Goal: Information Seeking & Learning: Understand process/instructions

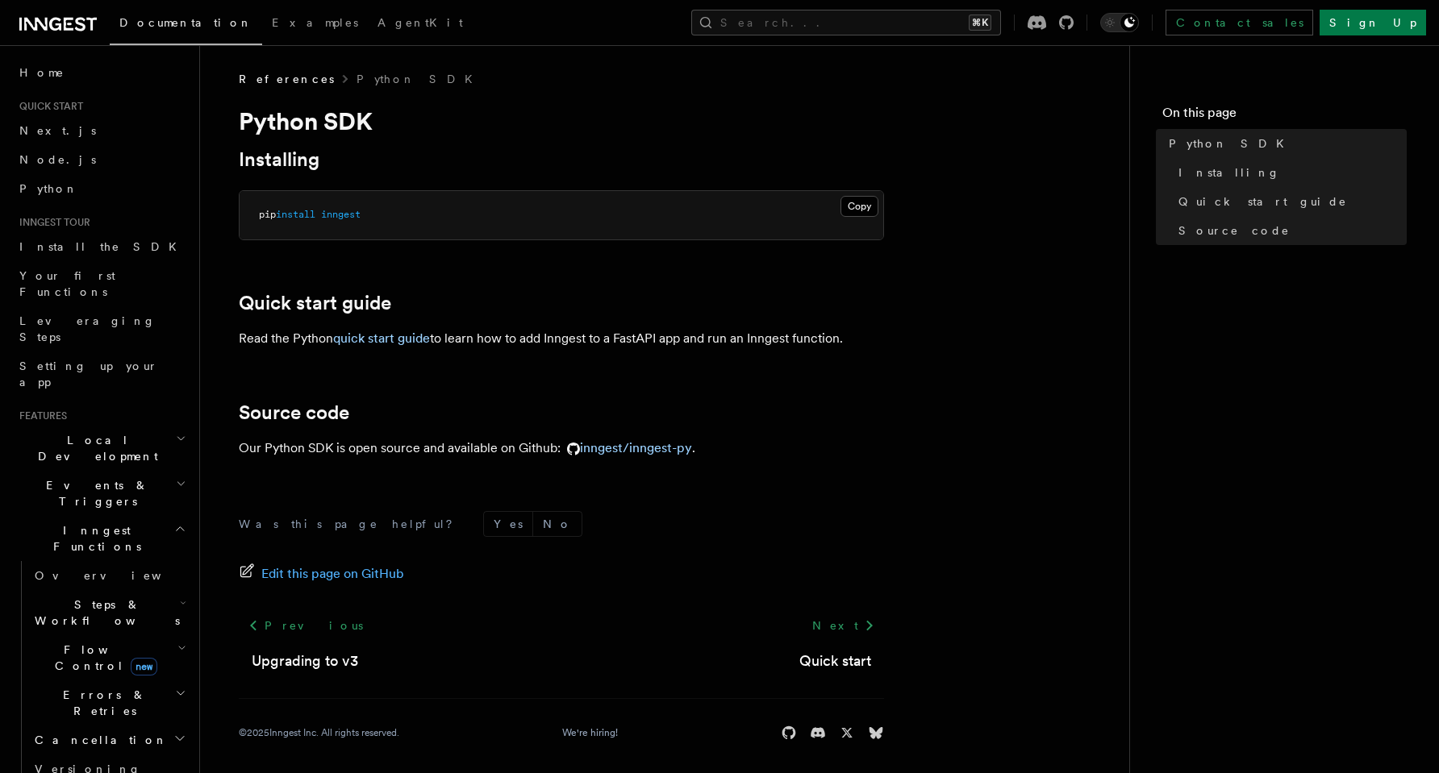
scroll to position [6, 0]
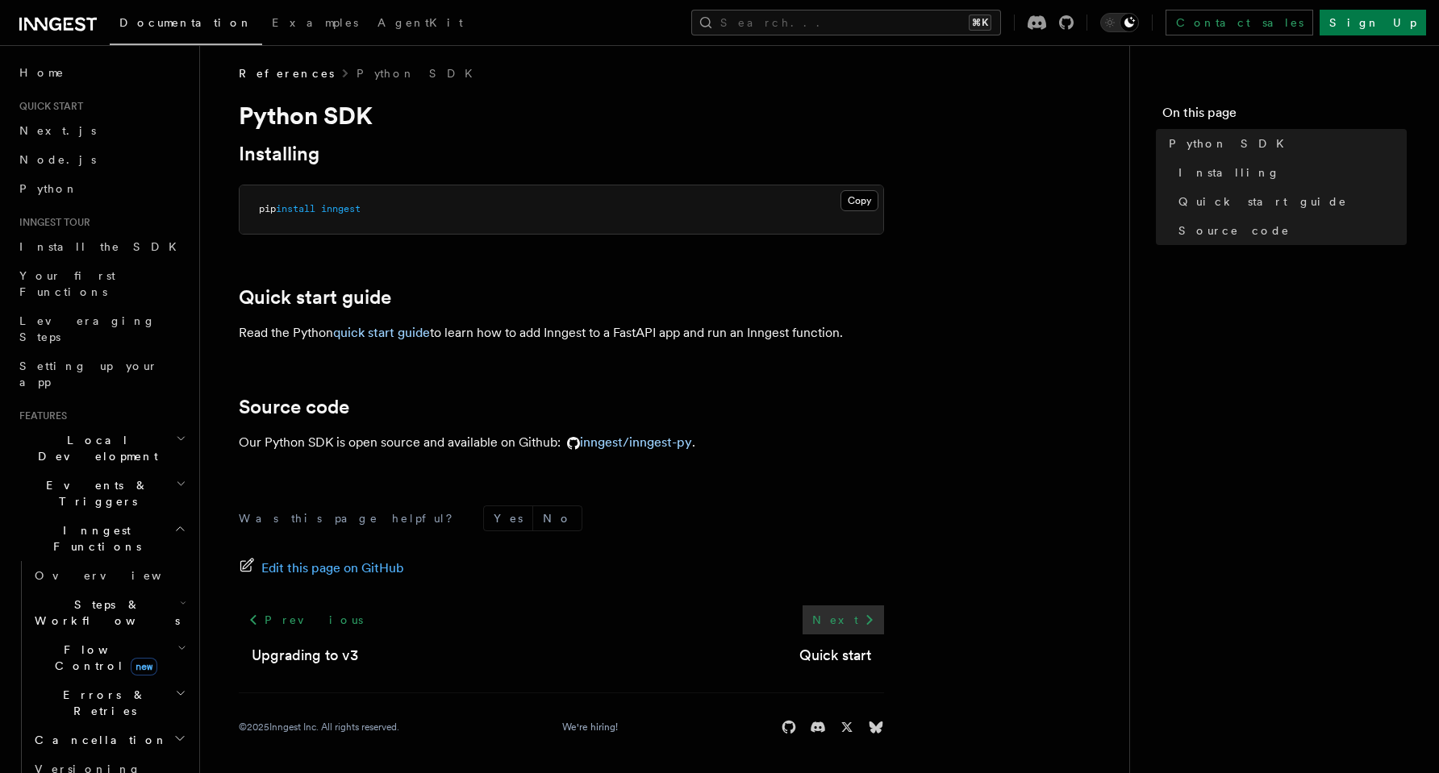
click at [847, 620] on link "Next" at bounding box center [842, 620] width 81 height 29
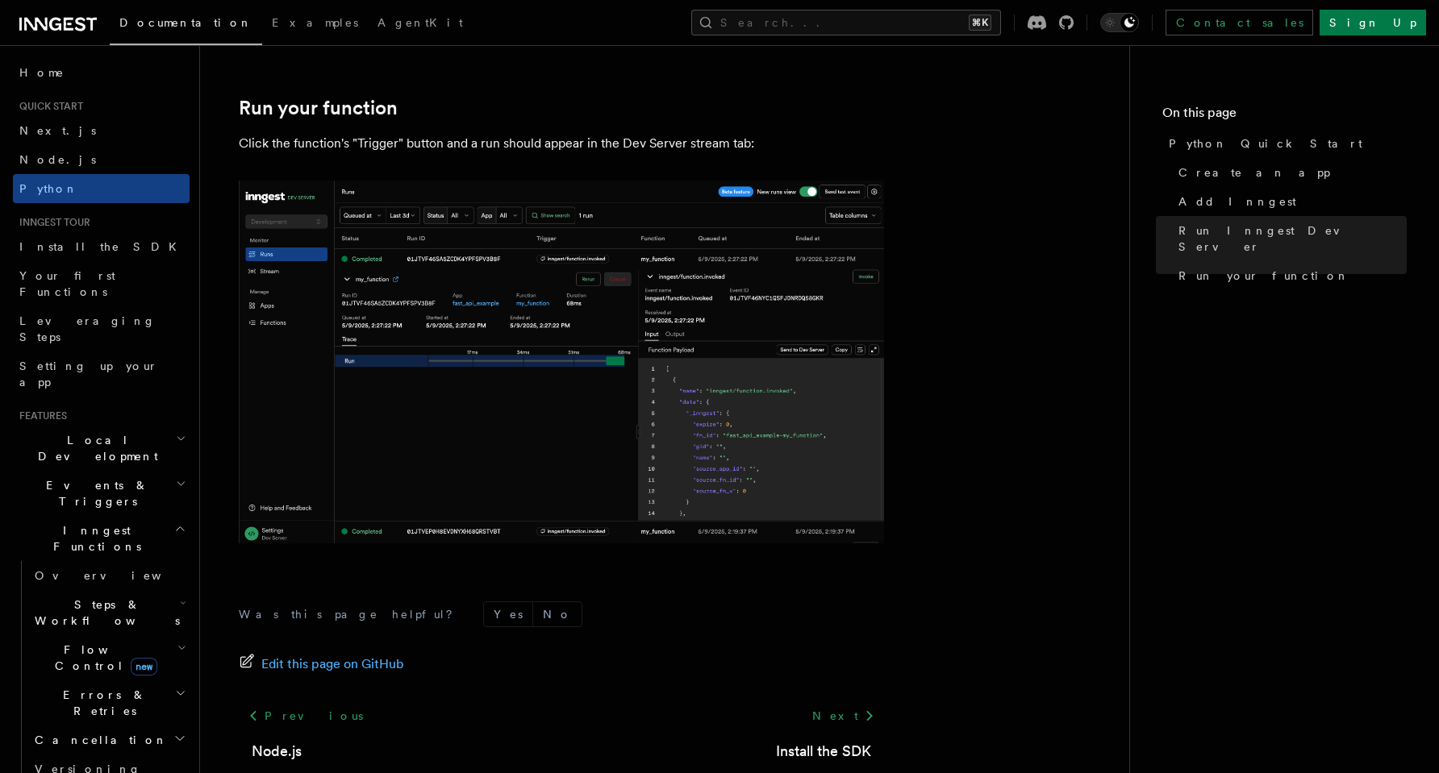
scroll to position [3304, 0]
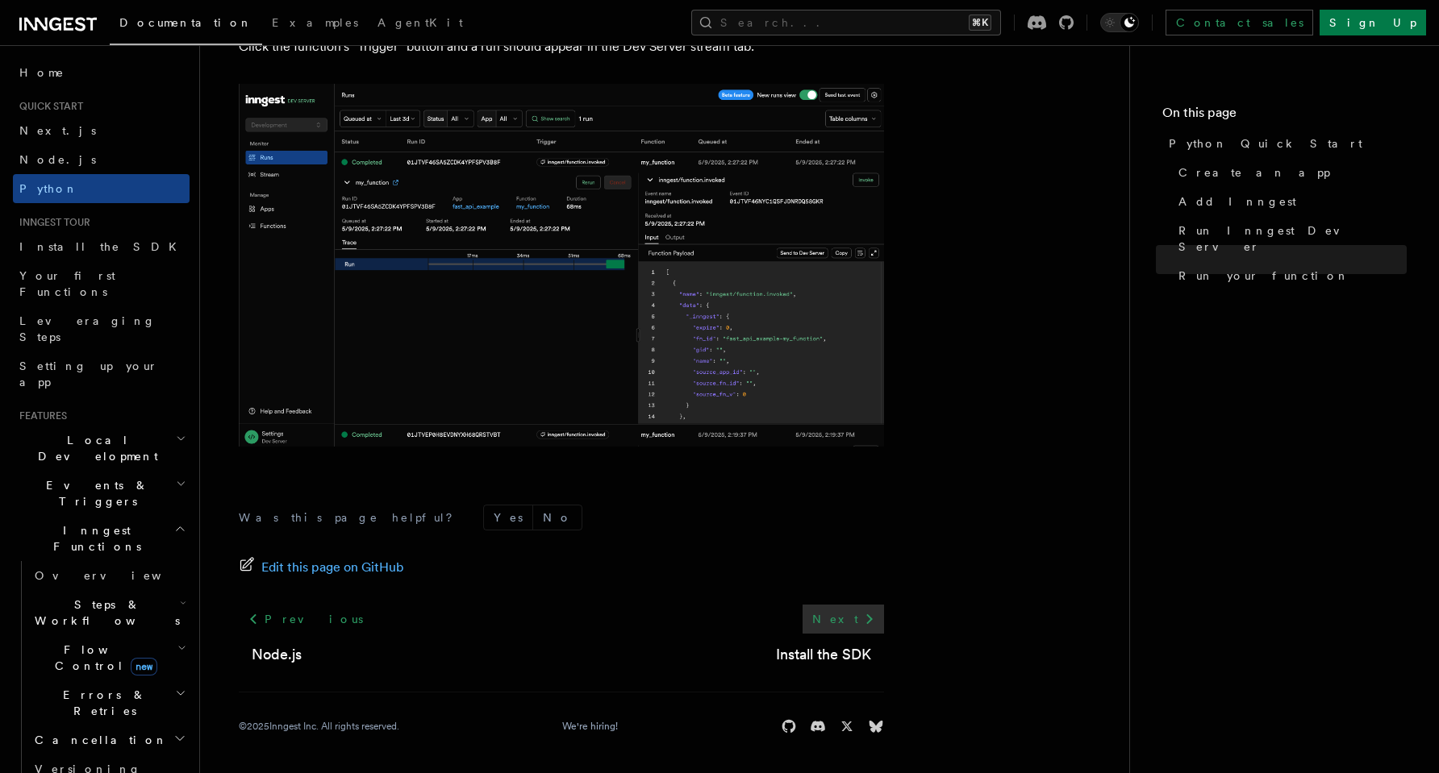
click at [858, 627] on link "Next" at bounding box center [842, 619] width 81 height 29
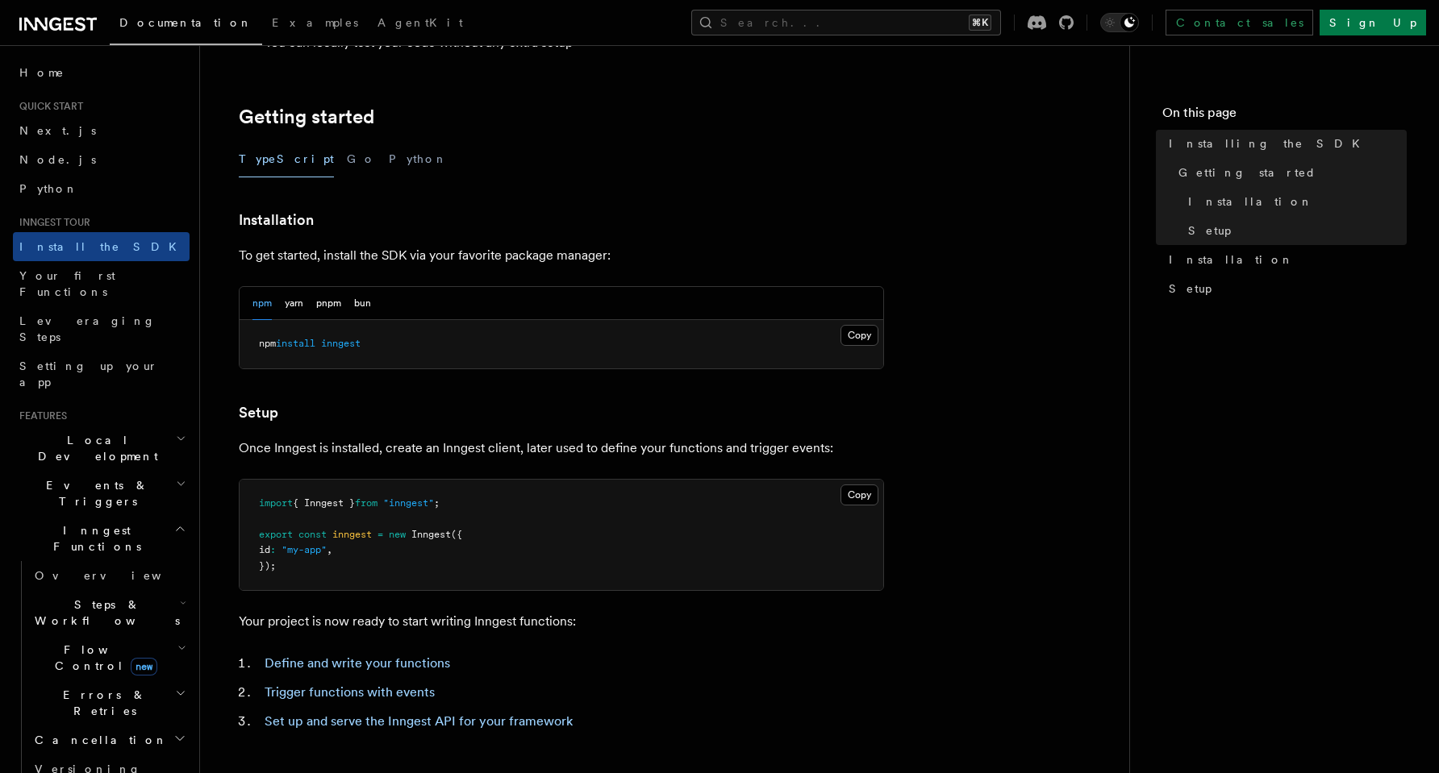
scroll to position [568, 0]
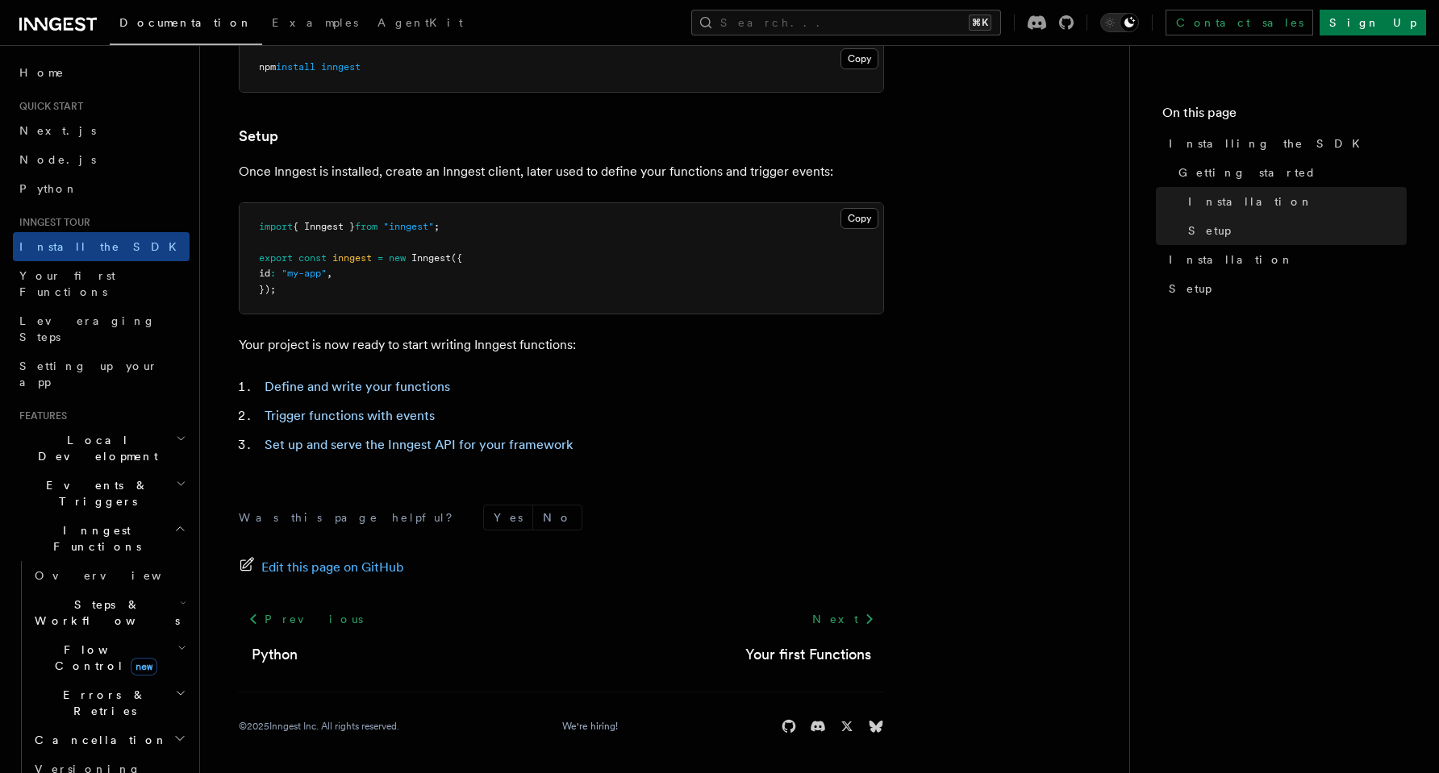
click at [858, 627] on link "Next" at bounding box center [842, 619] width 81 height 29
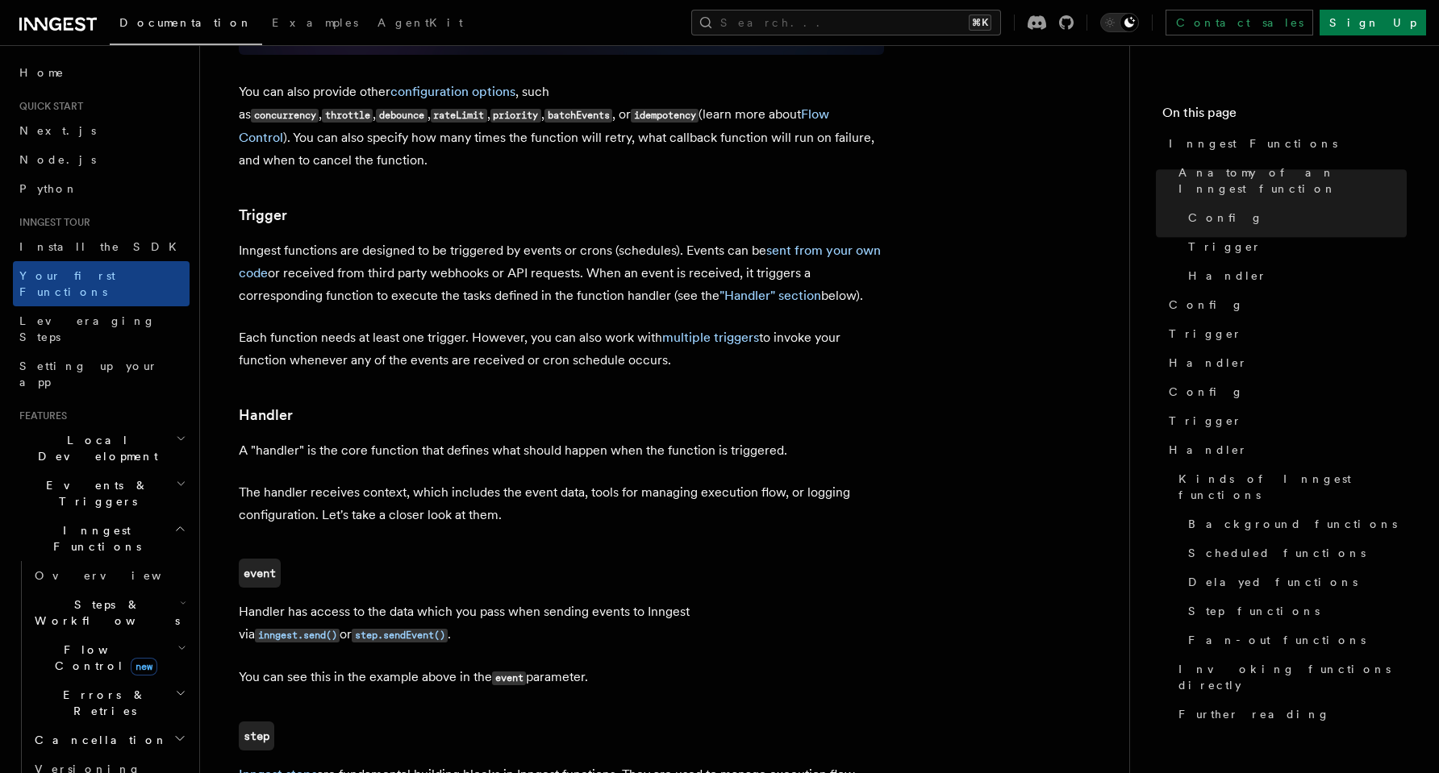
scroll to position [1801, 0]
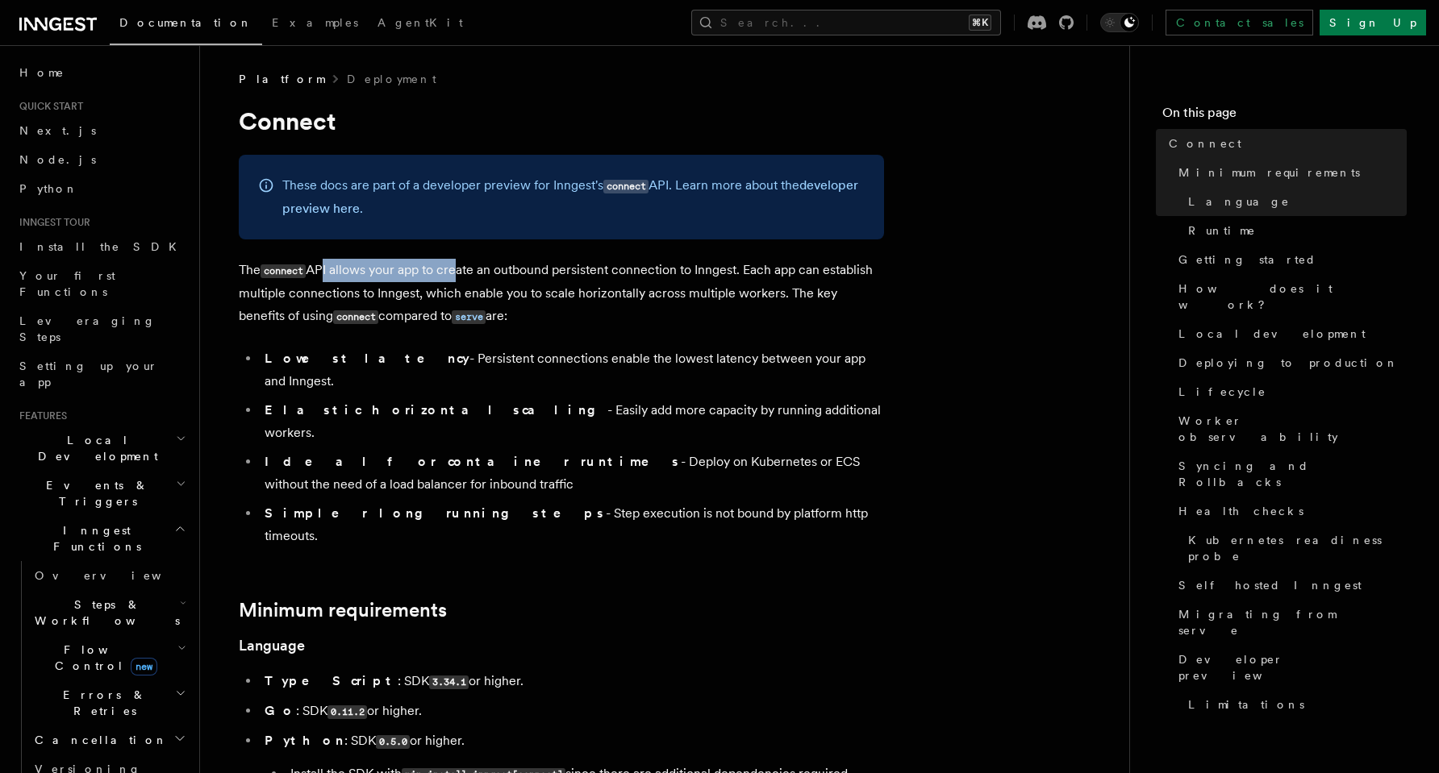
drag, startPoint x: 329, startPoint y: 273, endPoint x: 456, endPoint y: 281, distance: 126.8
click at [456, 281] on p "The connect API allows your app to create an outbound persistent connection to …" at bounding box center [561, 293] width 645 height 69
drag, startPoint x: 465, startPoint y: 263, endPoint x: 564, endPoint y: 313, distance: 111.1
click at [564, 313] on p "The connect API allows your app to create an outbound persistent connection to …" at bounding box center [561, 293] width 645 height 69
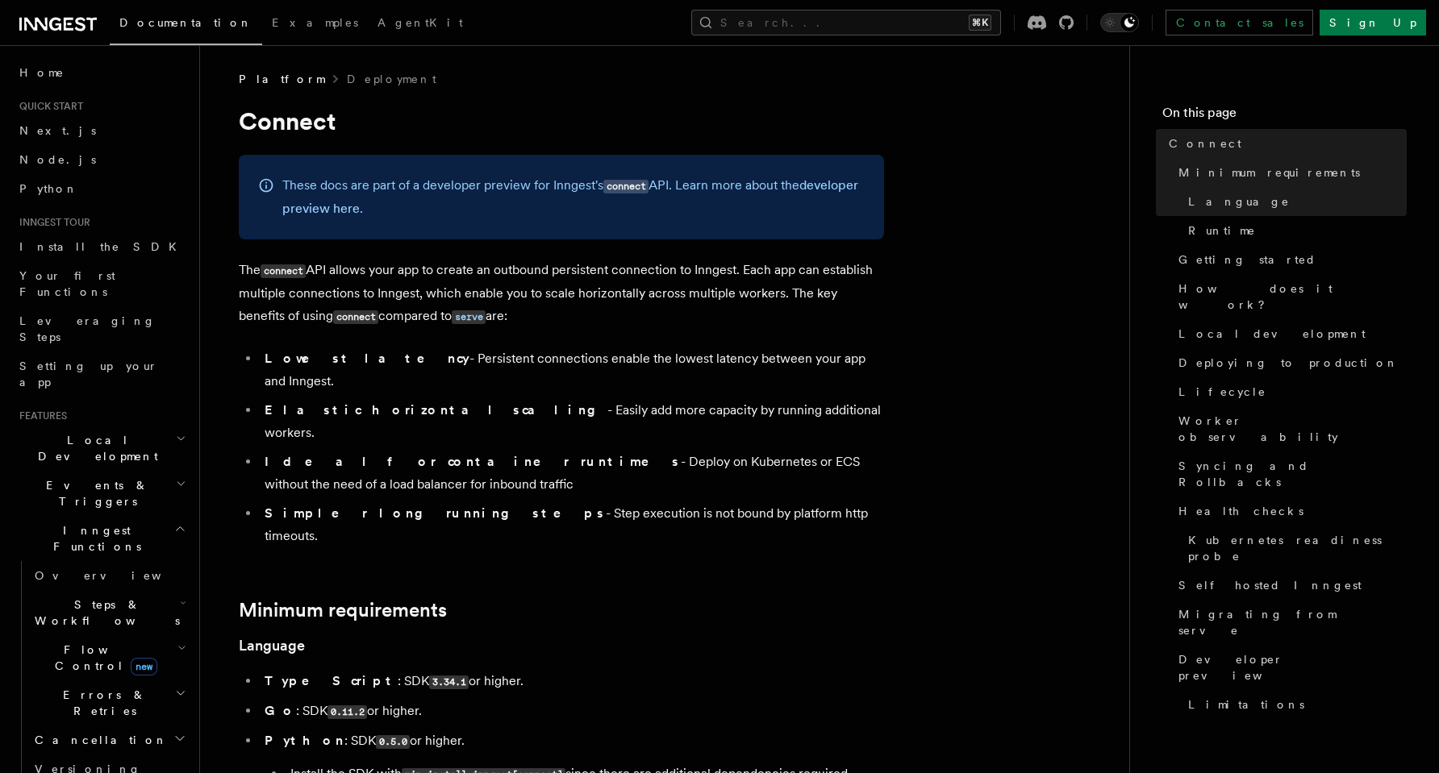
click at [564, 313] on p "The connect API allows your app to create an outbound persistent connection to …" at bounding box center [561, 293] width 645 height 69
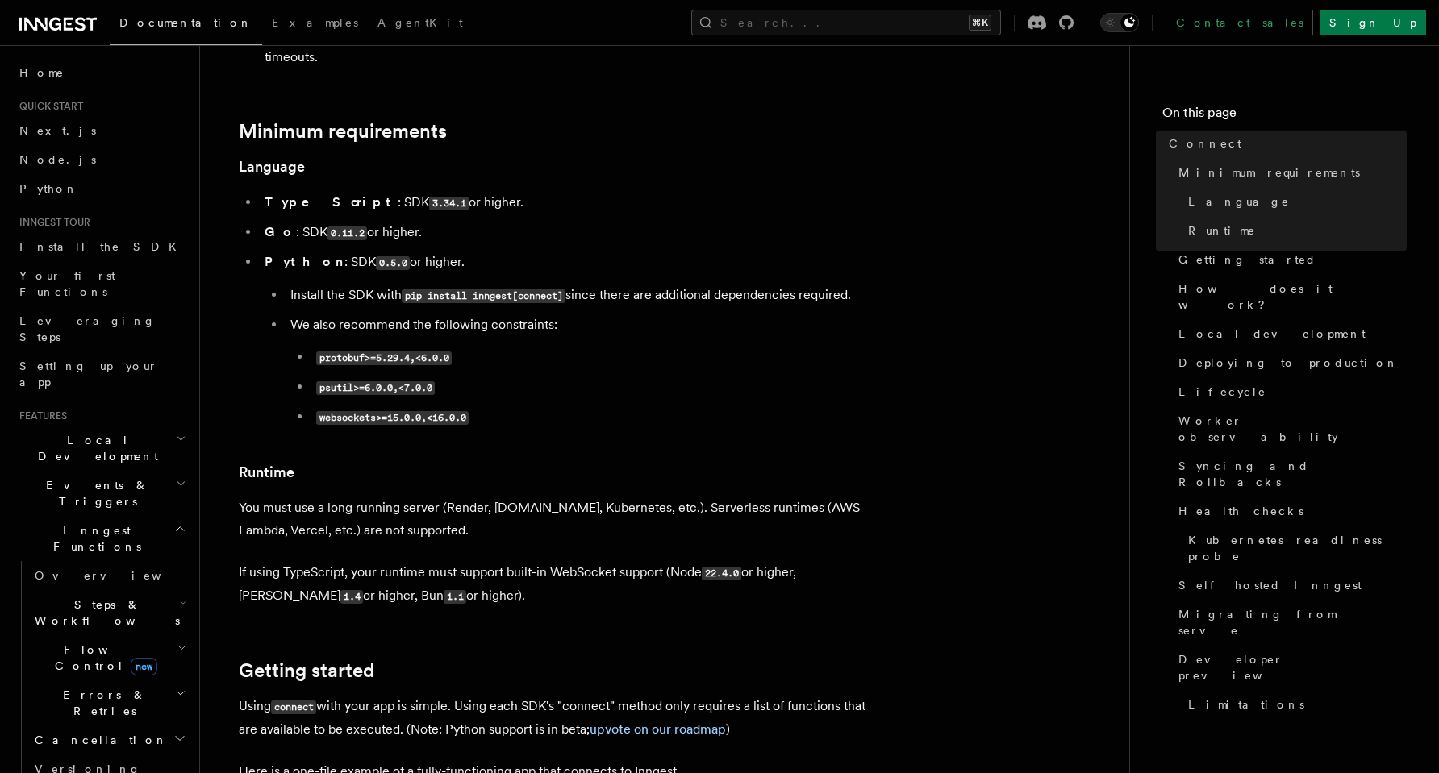
scroll to position [537, 0]
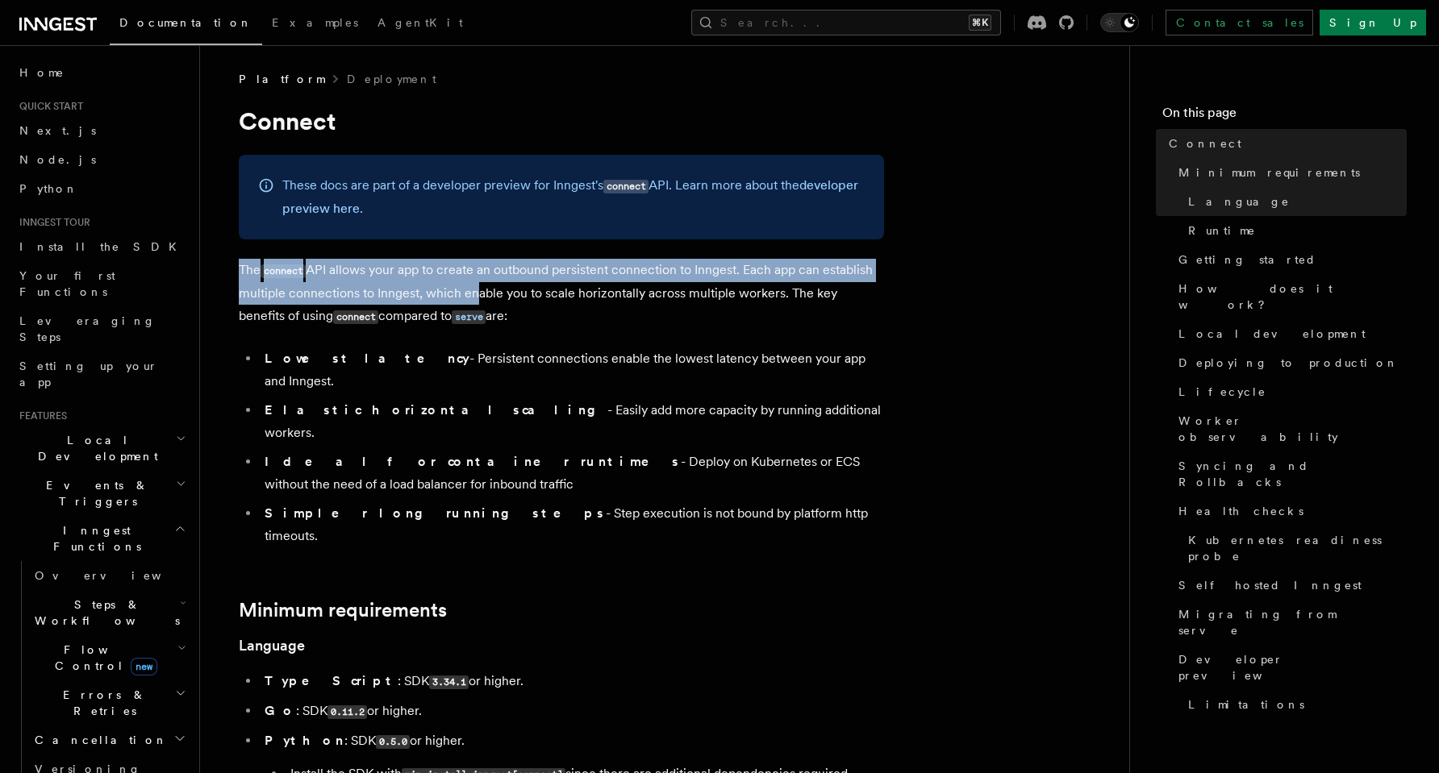
drag, startPoint x: 242, startPoint y: 277, endPoint x: 473, endPoint y: 298, distance: 232.3
click at [470, 296] on p "The connect API allows your app to create an outbound persistent connection to …" at bounding box center [561, 293] width 645 height 69
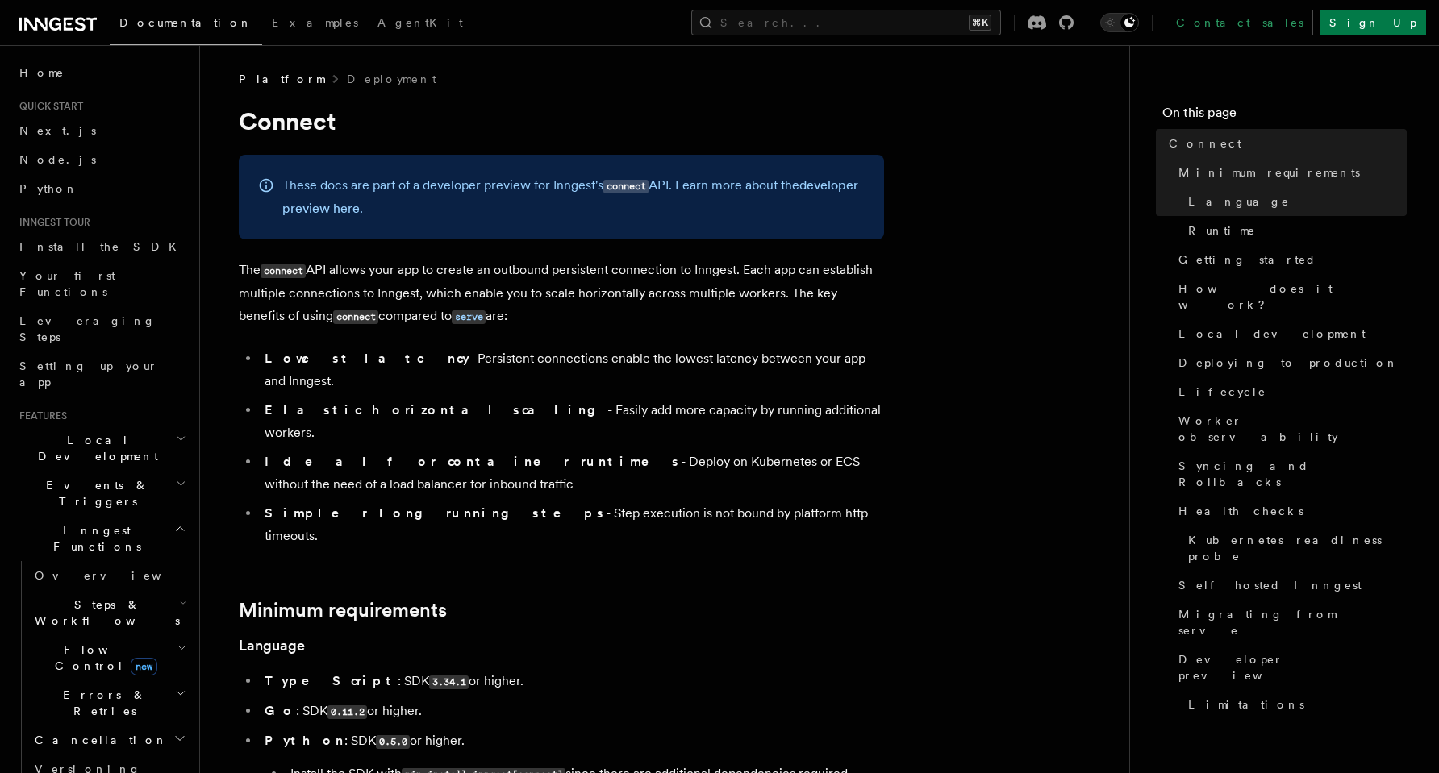
click at [473, 298] on p "The connect API allows your app to create an outbound persistent connection to …" at bounding box center [561, 293] width 645 height 69
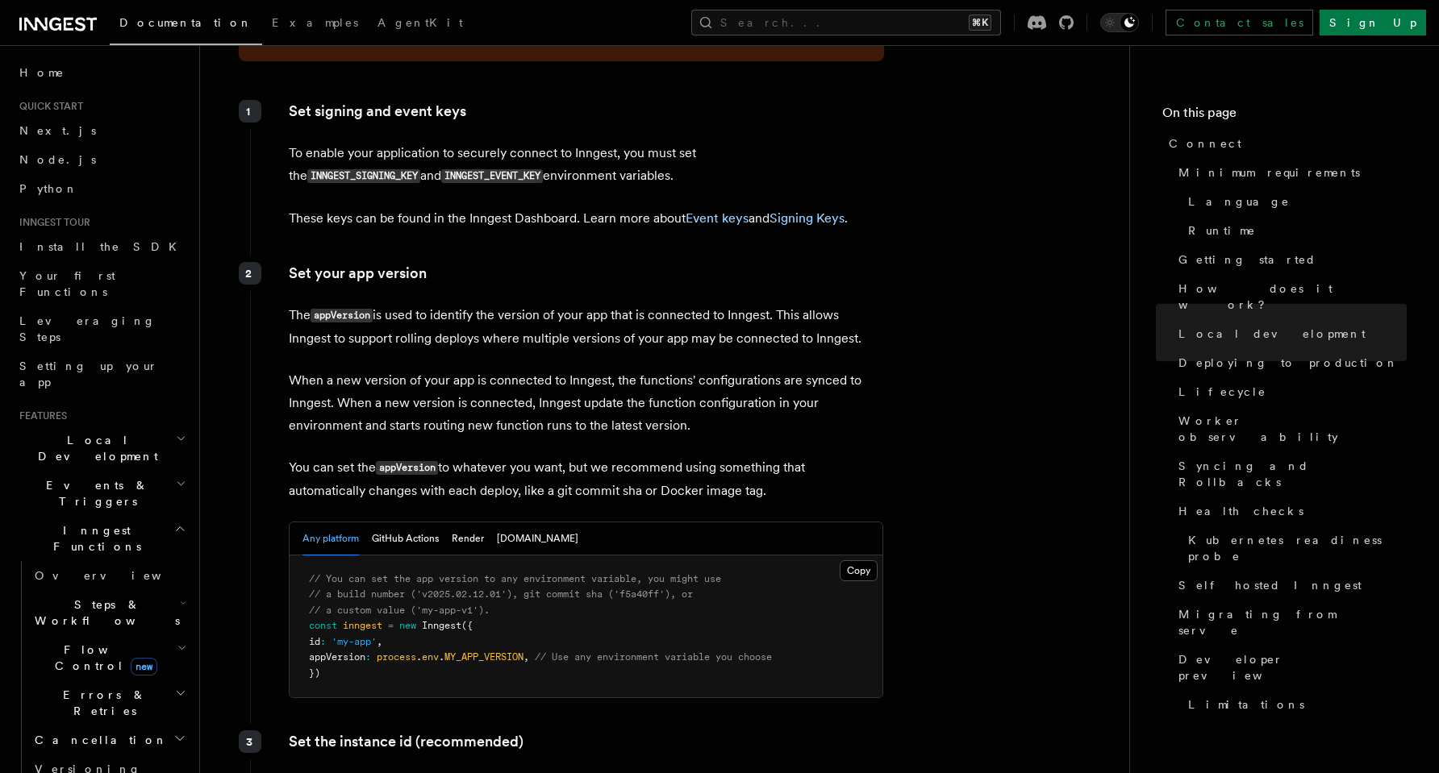
scroll to position [2553, 0]
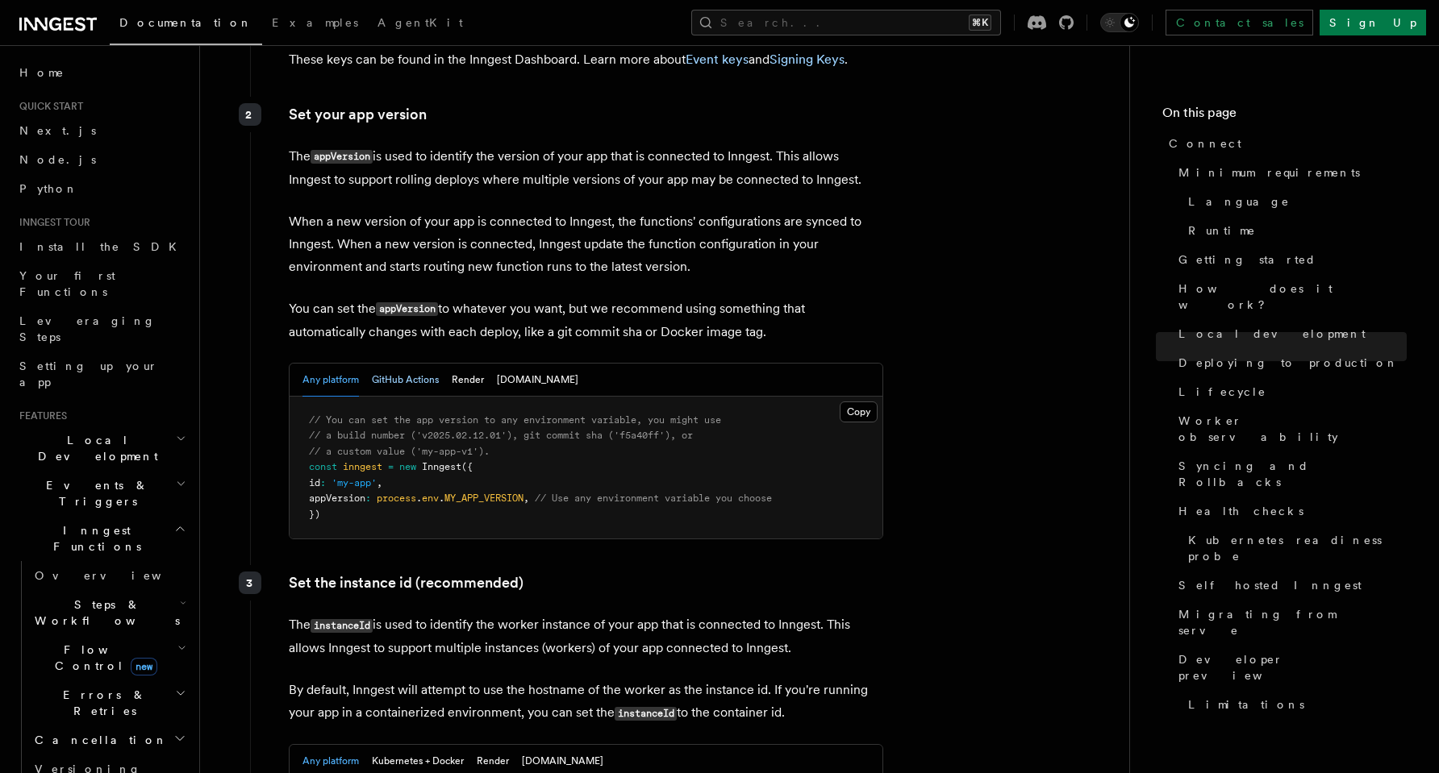
click at [393, 364] on button "GitHub Actions" at bounding box center [405, 380] width 67 height 33
click at [449, 364] on div "Any platform GitHub Actions Render [DOMAIN_NAME]" at bounding box center [440, 380] width 276 height 33
click at [475, 364] on button "Render" at bounding box center [468, 380] width 32 height 33
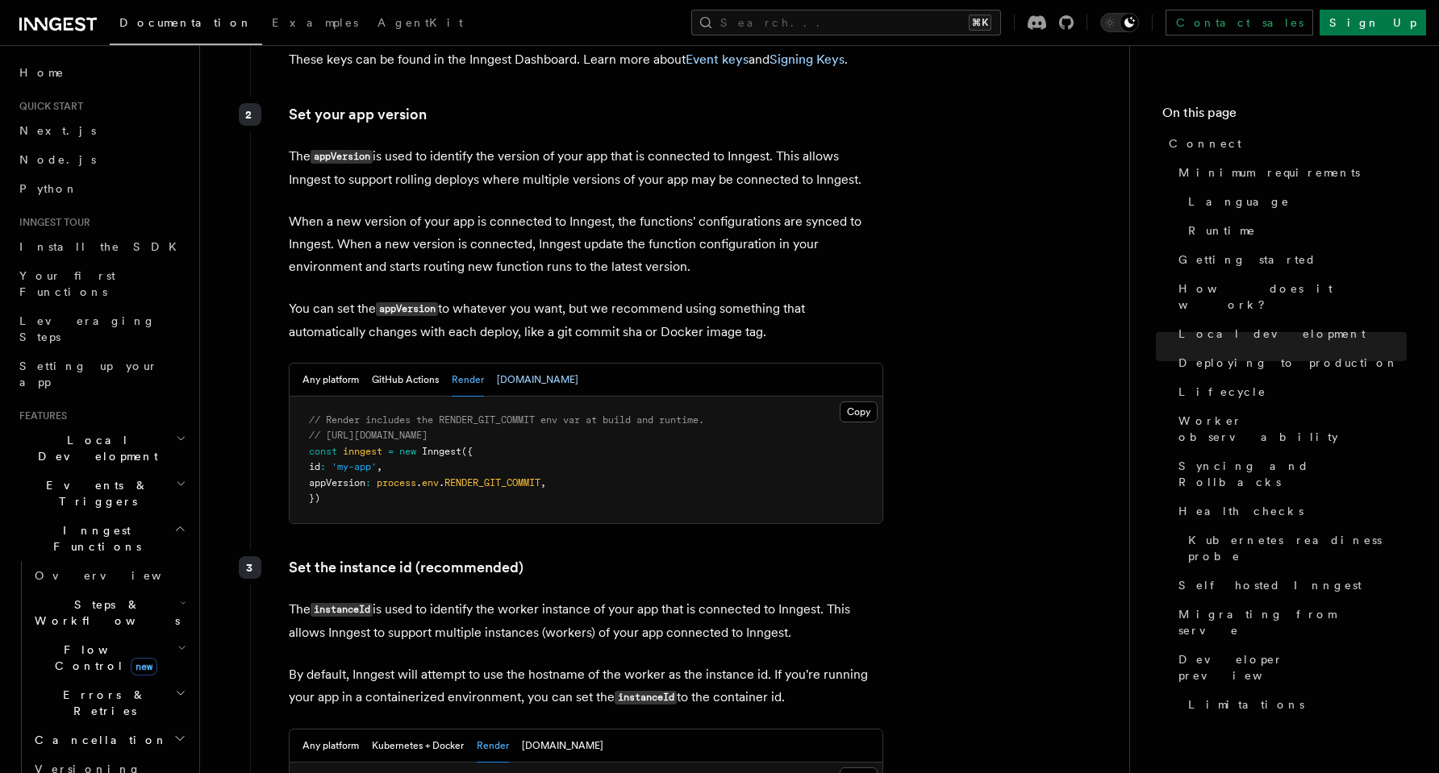
click at [514, 364] on button "[DOMAIN_NAME]" at bounding box center [537, 380] width 81 height 33
click at [481, 364] on button "Render" at bounding box center [468, 380] width 32 height 33
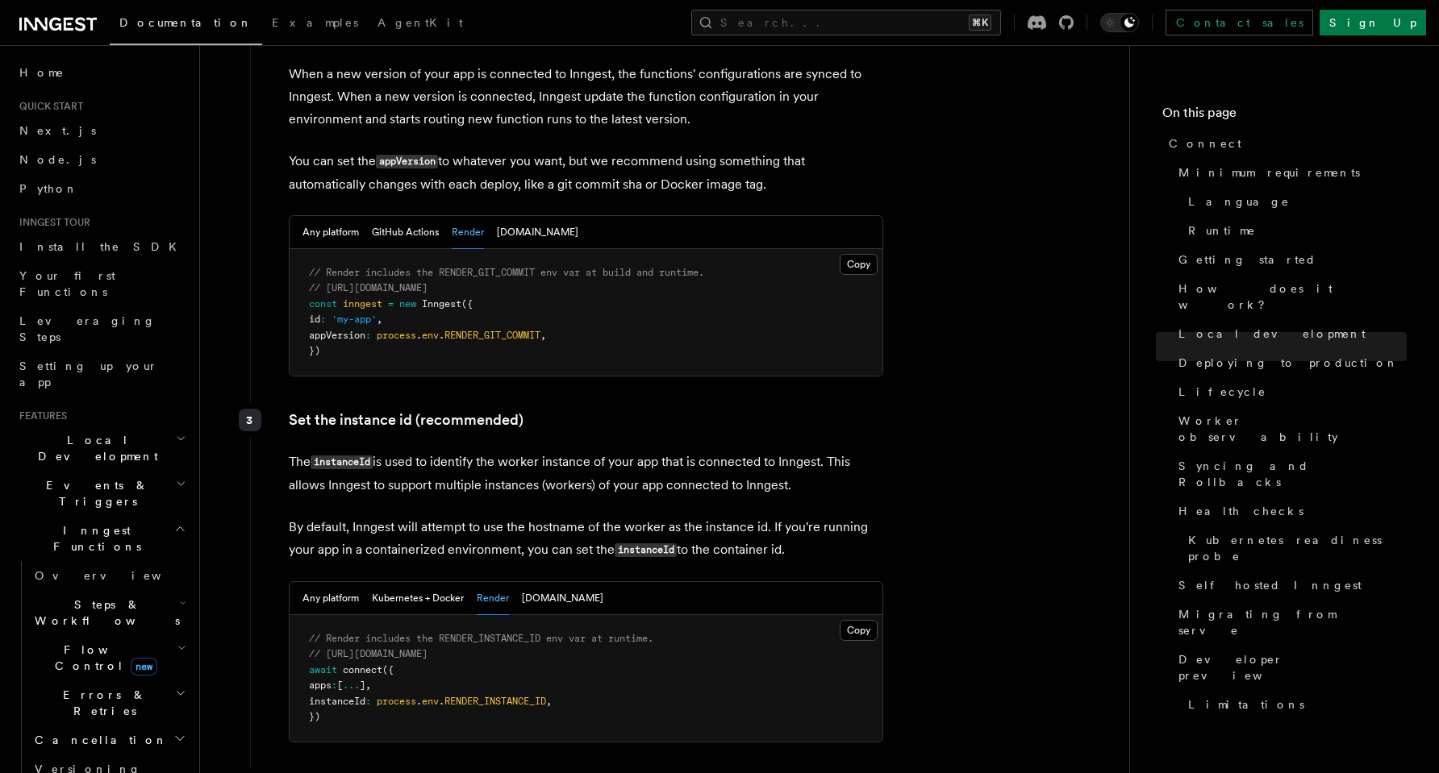
scroll to position [2964, 0]
